Goal: Task Accomplishment & Management: Use online tool/utility

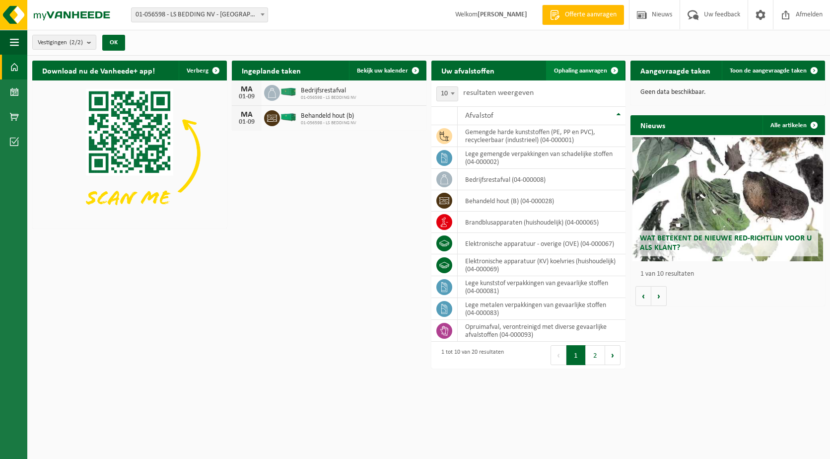
click at [615, 67] on span at bounding box center [615, 71] width 20 height 20
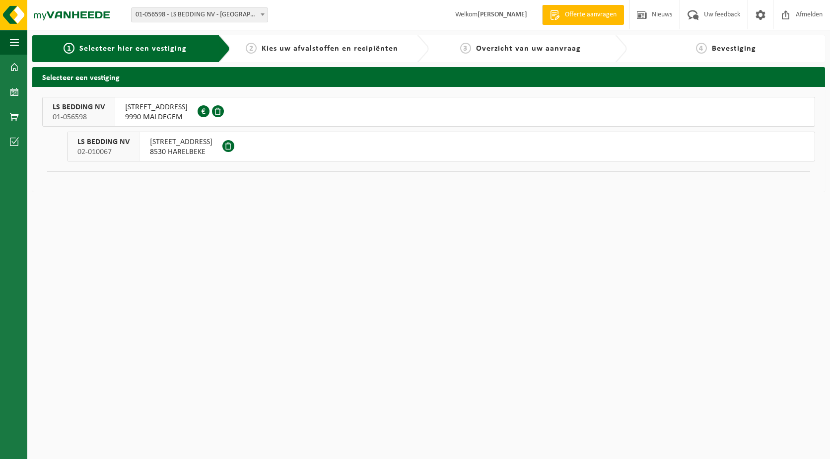
click at [210, 112] on span at bounding box center [204, 111] width 12 height 12
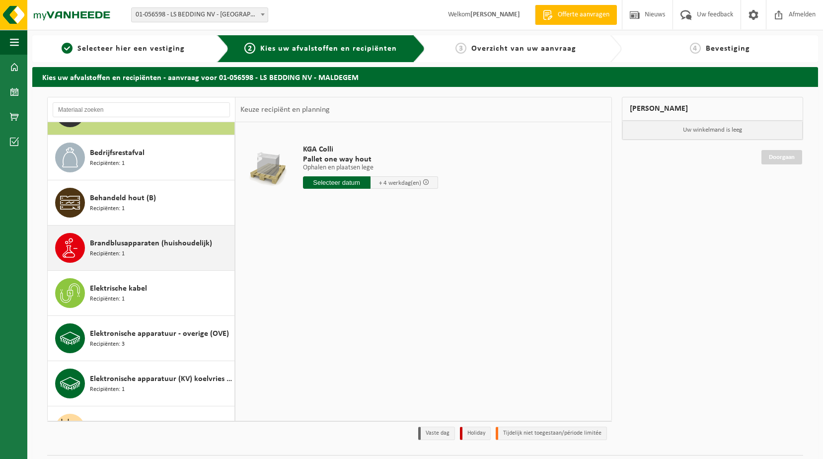
scroll to position [50, 0]
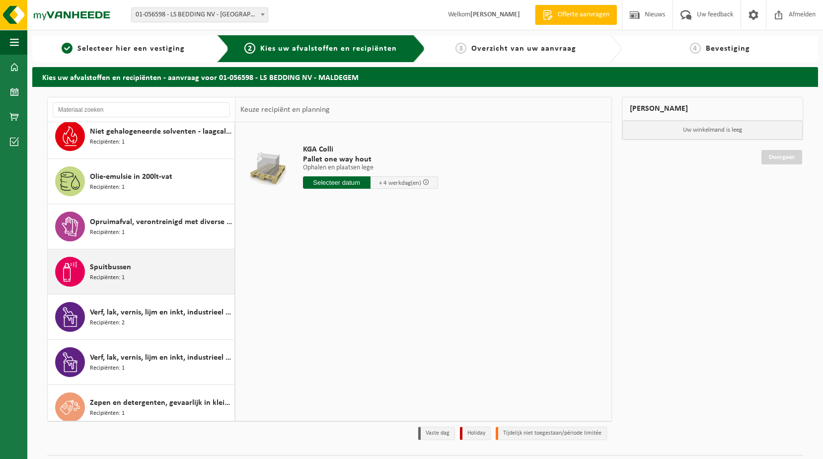
click at [135, 266] on div "Spuitbussen Recipiënten: 1" at bounding box center [161, 272] width 142 height 30
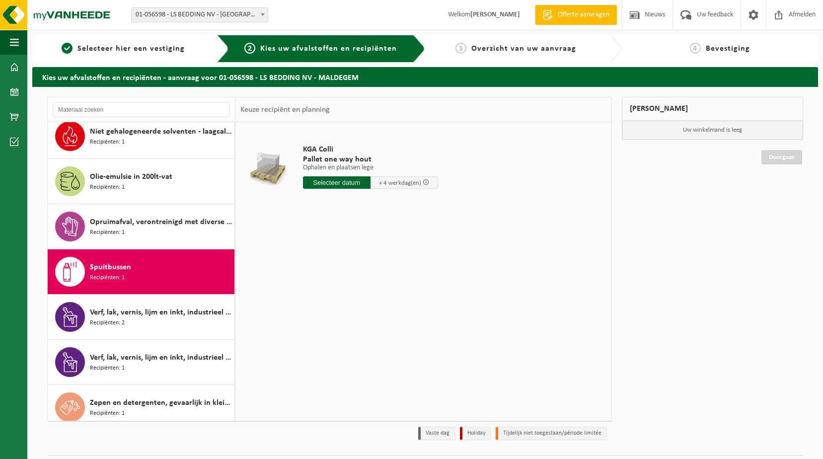
scroll to position [605, 0]
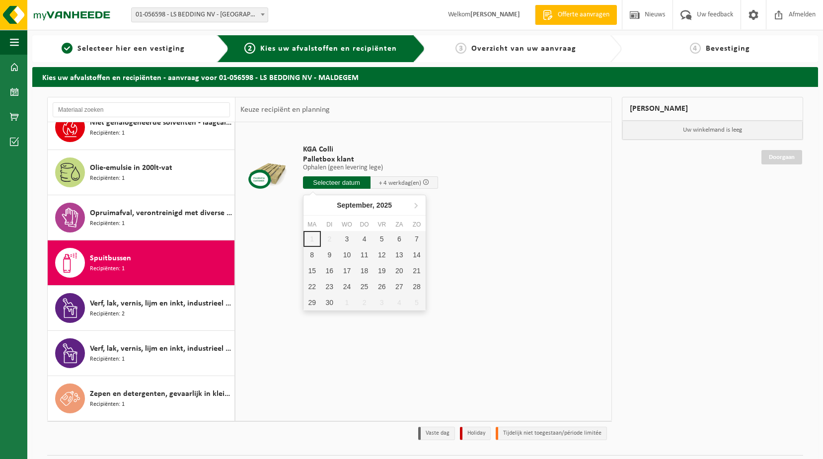
click at [318, 181] on input "text" at bounding box center [337, 182] width 68 height 12
click at [350, 237] on div "3" at bounding box center [346, 239] width 17 height 16
type input "Van 2025-09-03"
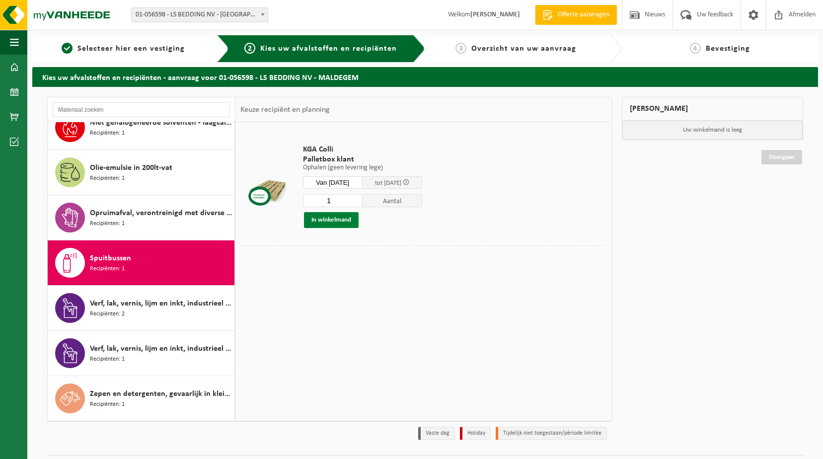
click at [341, 221] on button "In winkelmand" at bounding box center [331, 220] width 55 height 16
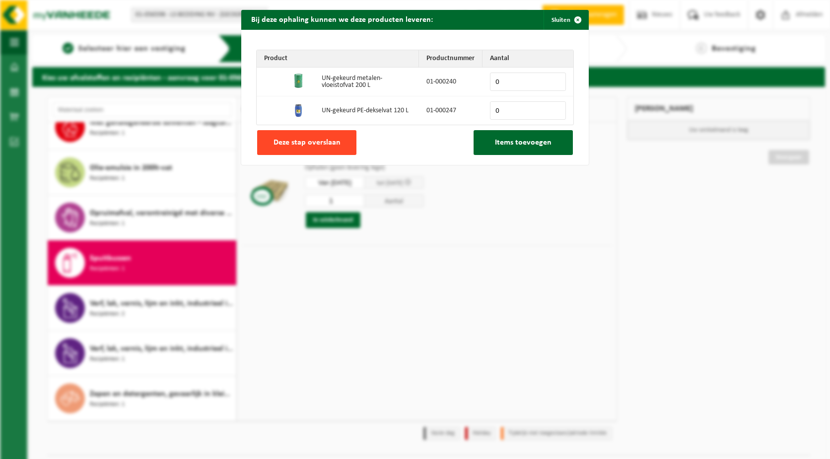
click at [337, 146] on button "Deze stap overslaan" at bounding box center [306, 142] width 99 height 25
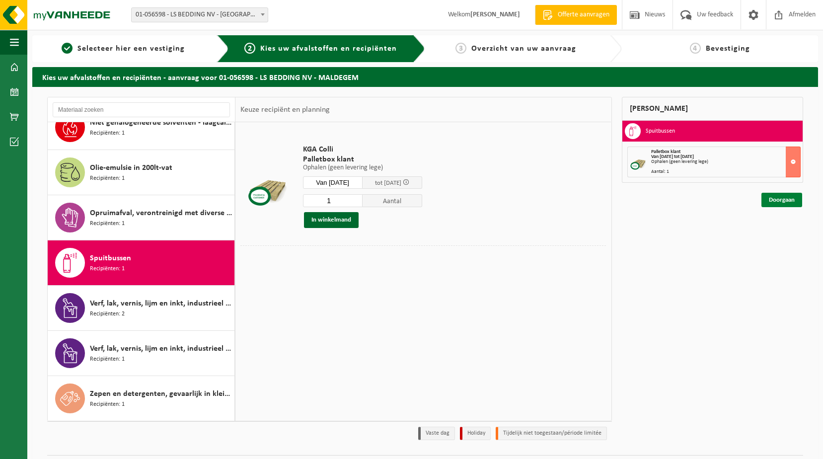
click at [780, 203] on link "Doorgaan" at bounding box center [781, 200] width 41 height 14
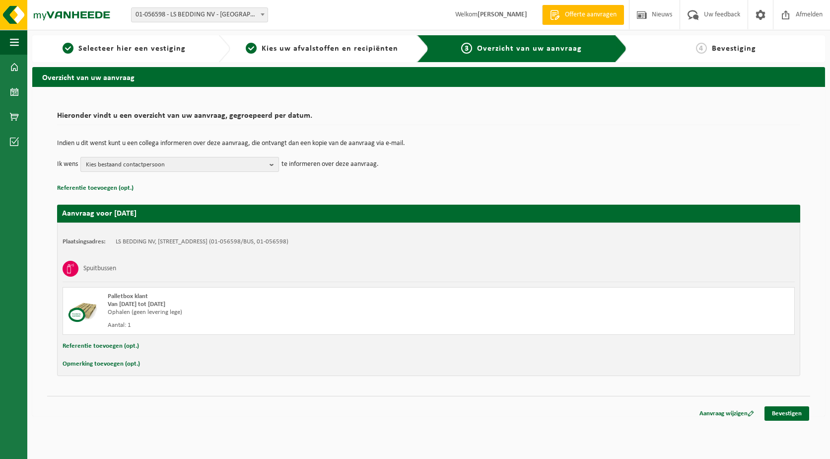
click at [190, 168] on span "Kies bestaand contactpersoon" at bounding box center [176, 164] width 180 height 15
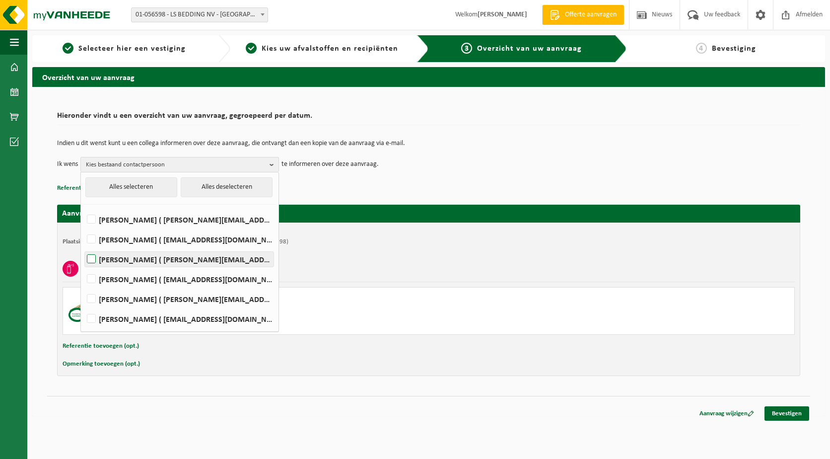
click at [137, 259] on label "FRANK LATEUR ( frankl@lsbedding.com )" at bounding box center [179, 259] width 189 height 15
click at [83, 247] on input "FRANK LATEUR ( frankl@lsbedding.com )" at bounding box center [83, 246] width 0 height 0
checkbox input "true"
click at [139, 278] on label "Koen Maenhout ( koen@lsbedding.com )" at bounding box center [179, 279] width 189 height 15
click at [83, 267] on input "Koen Maenhout ( koen@lsbedding.com )" at bounding box center [83, 266] width 0 height 0
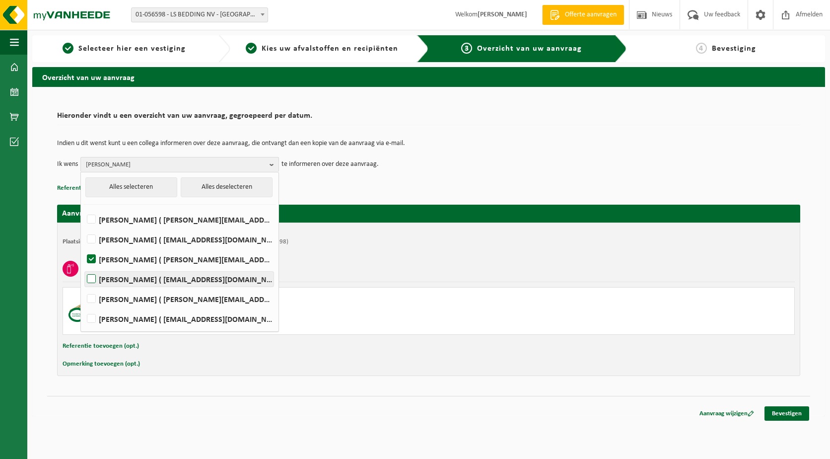
checkbox input "true"
click at [454, 174] on div "Indien u dit wenst kunt u een collega informeren over deze aanvraag, die ontvan…" at bounding box center [429, 156] width 744 height 52
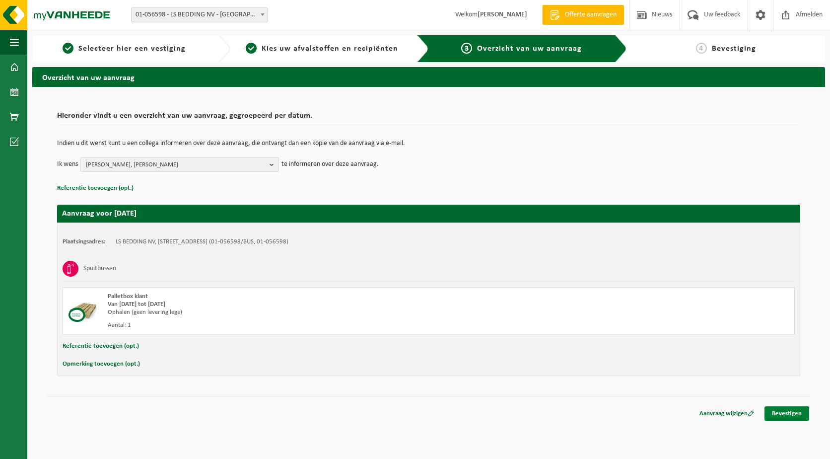
click at [786, 412] on link "Bevestigen" at bounding box center [787, 413] width 45 height 14
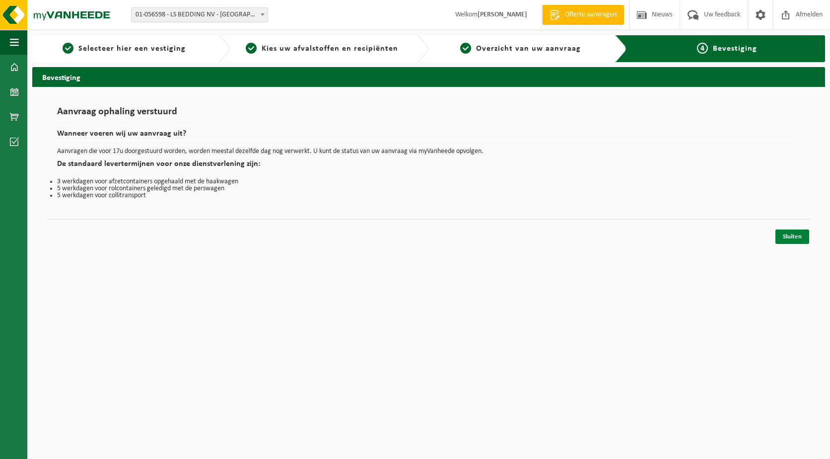
click at [795, 240] on link "Sluiten" at bounding box center [793, 236] width 34 height 14
